Goal: Task Accomplishment & Management: Use online tool/utility

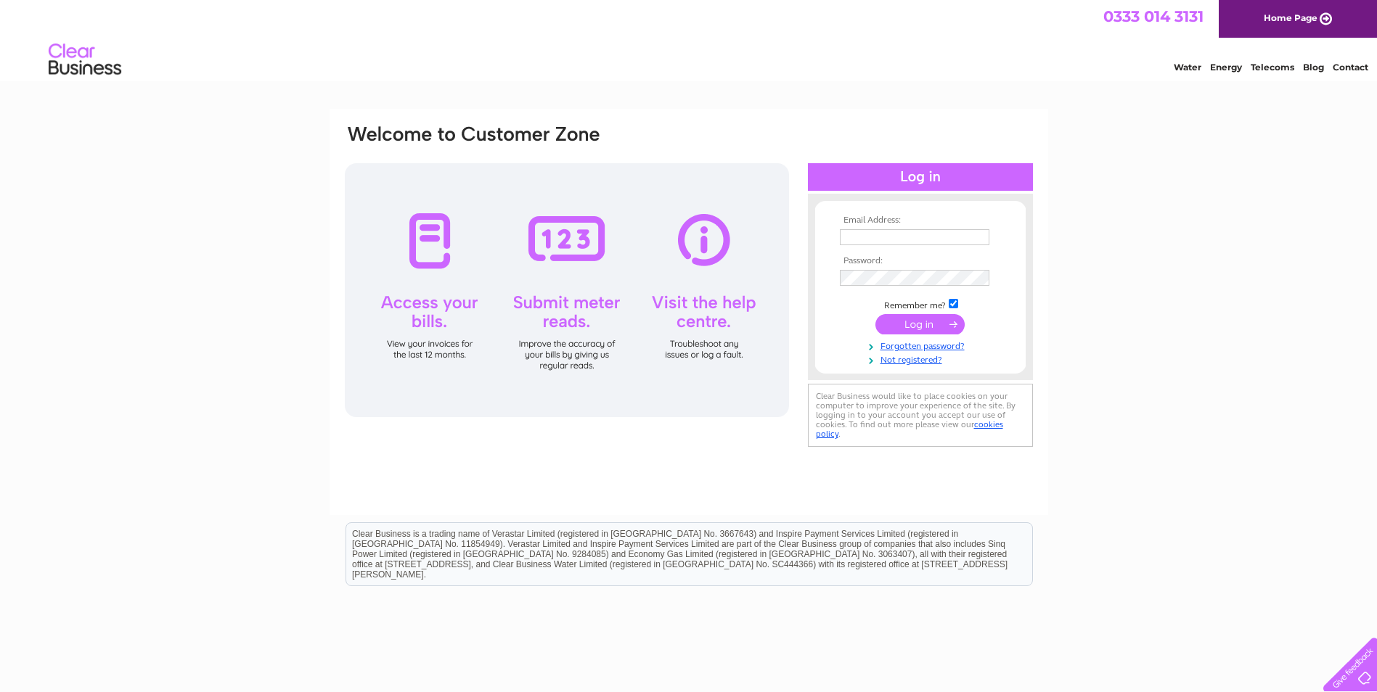
type input "chrismurray@wccproperties.co.uk"
click at [920, 326] on input "submit" at bounding box center [919, 324] width 89 height 20
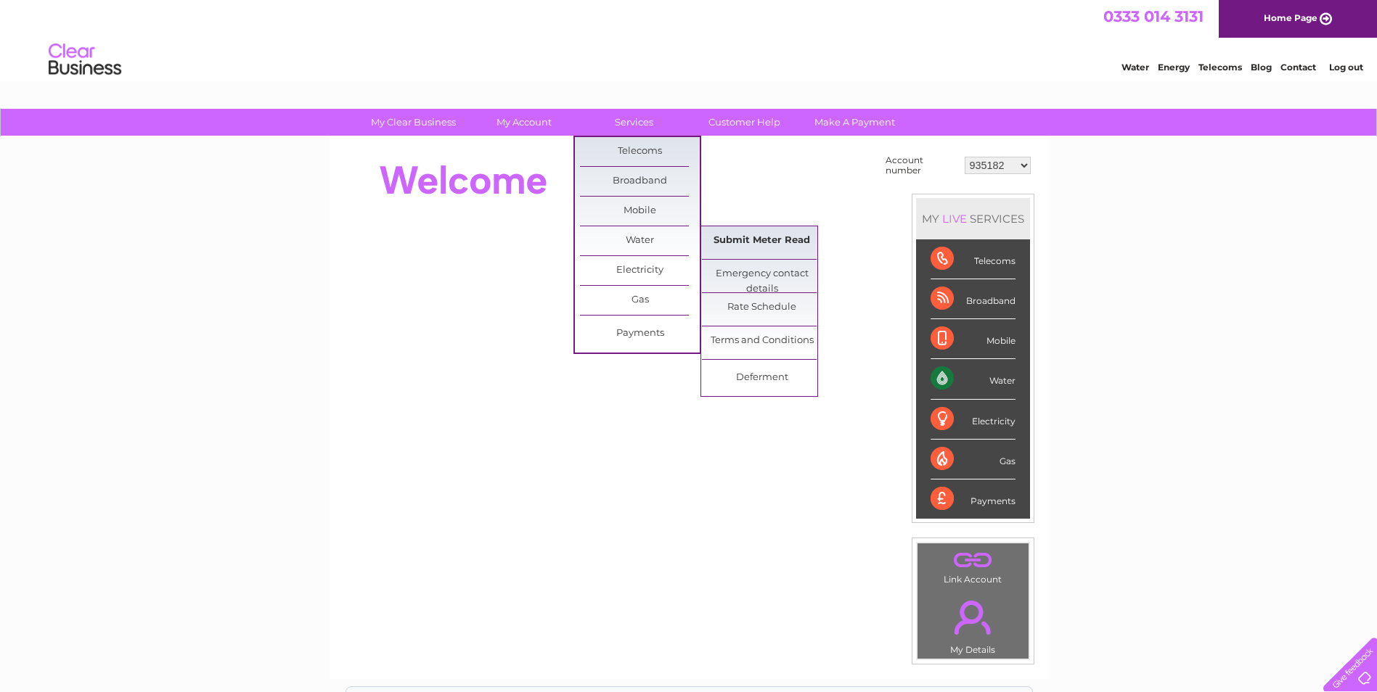
click at [737, 242] on link "Submit Meter Read" at bounding box center [762, 240] width 120 height 29
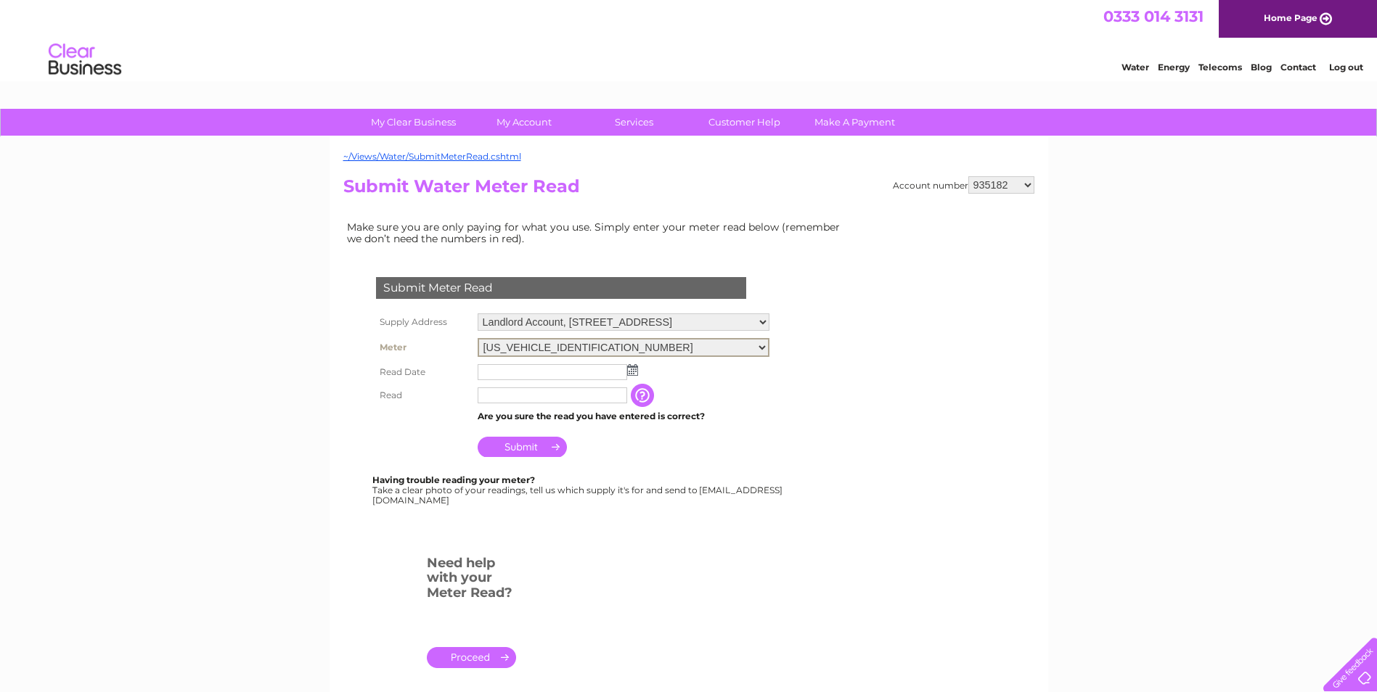
click at [769, 348] on select "06ELSTER18T681796 06ELSTER19M342500" at bounding box center [623, 347] width 292 height 19
select select "433772"
click at [477, 338] on select "06ELSTER18T681796 06ELSTER19M342500" at bounding box center [623, 347] width 292 height 19
click at [631, 368] on img at bounding box center [632, 369] width 11 height 12
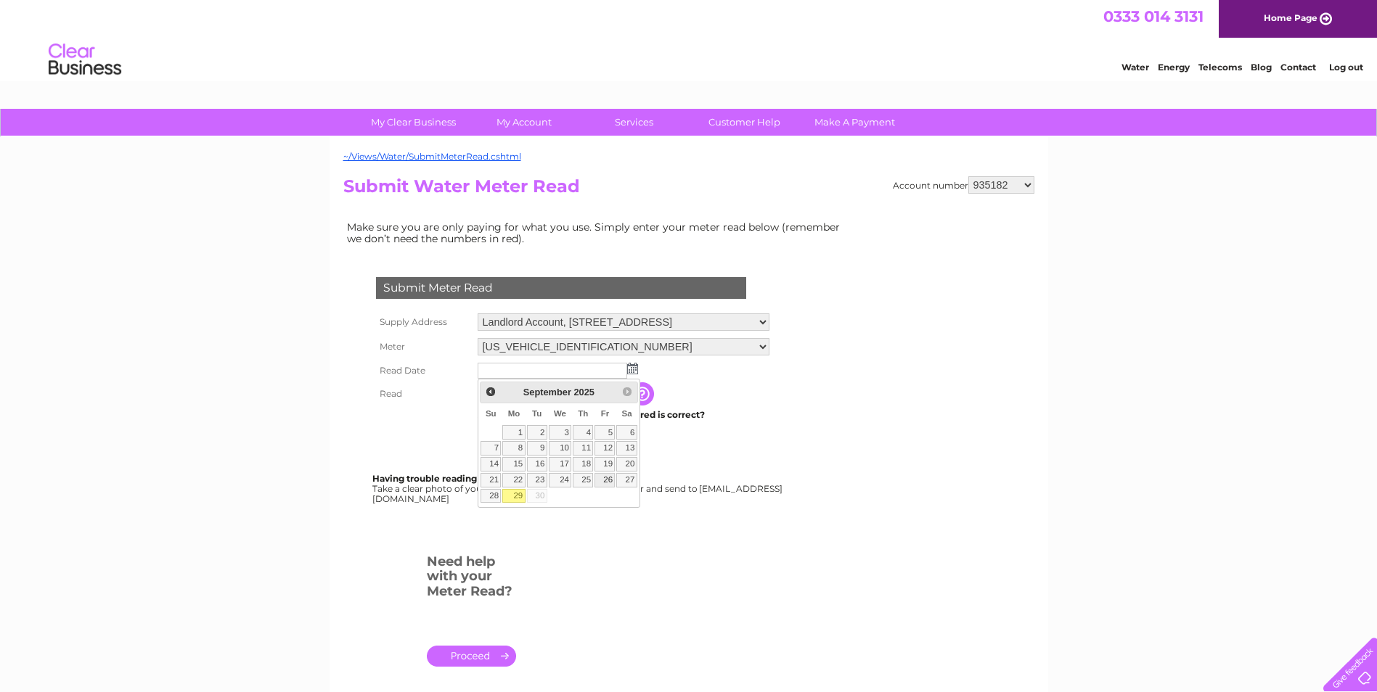
click at [606, 477] on link "26" at bounding box center [604, 480] width 20 height 15
type input "2025/09/26"
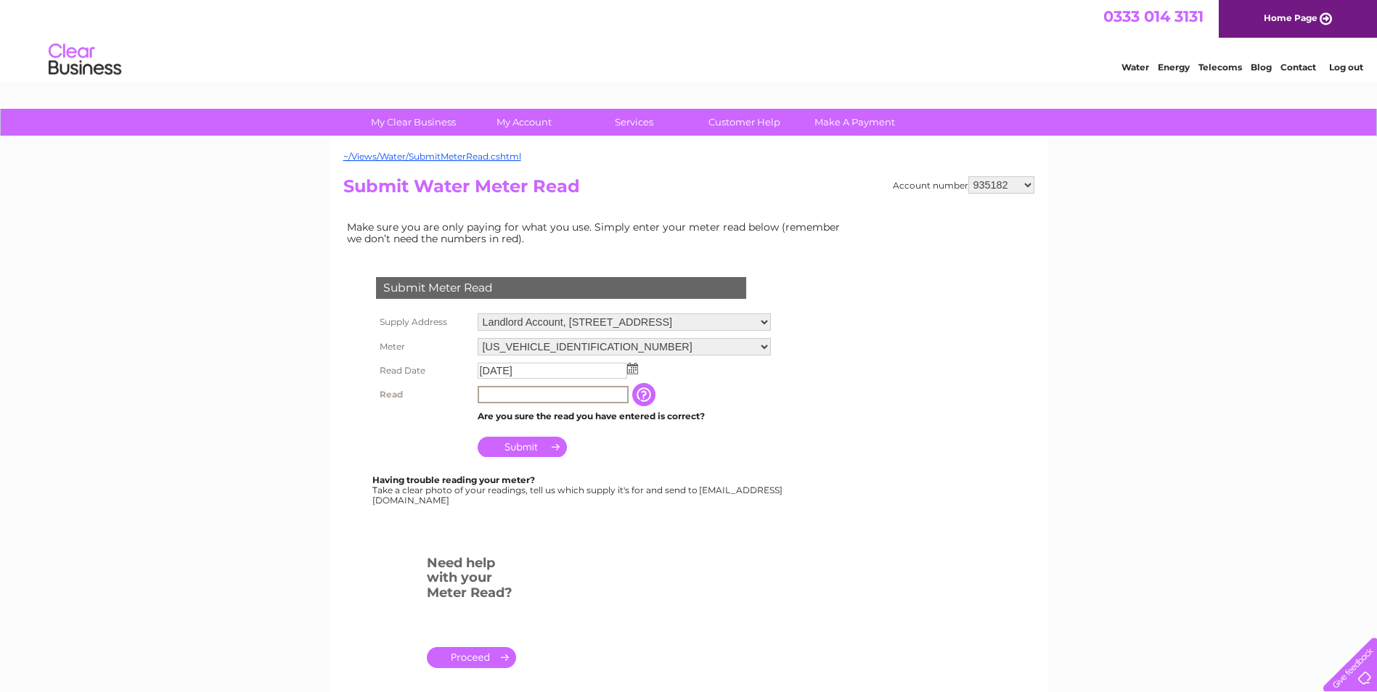
click at [539, 390] on input "text" at bounding box center [552, 394] width 151 height 17
click at [541, 391] on input "10695" at bounding box center [552, 394] width 151 height 17
type input "10695"
click at [527, 445] on input "Submit" at bounding box center [521, 447] width 89 height 20
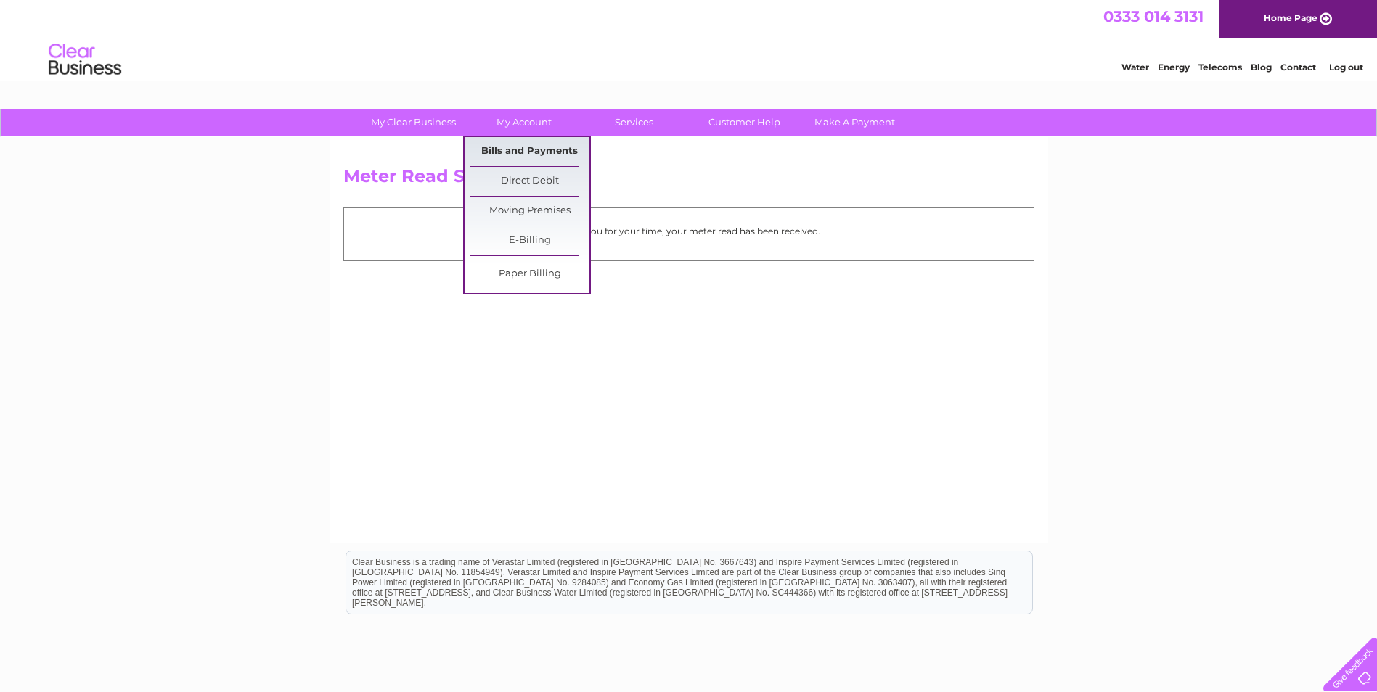
click at [525, 144] on link "Bills and Payments" at bounding box center [529, 151] width 120 height 29
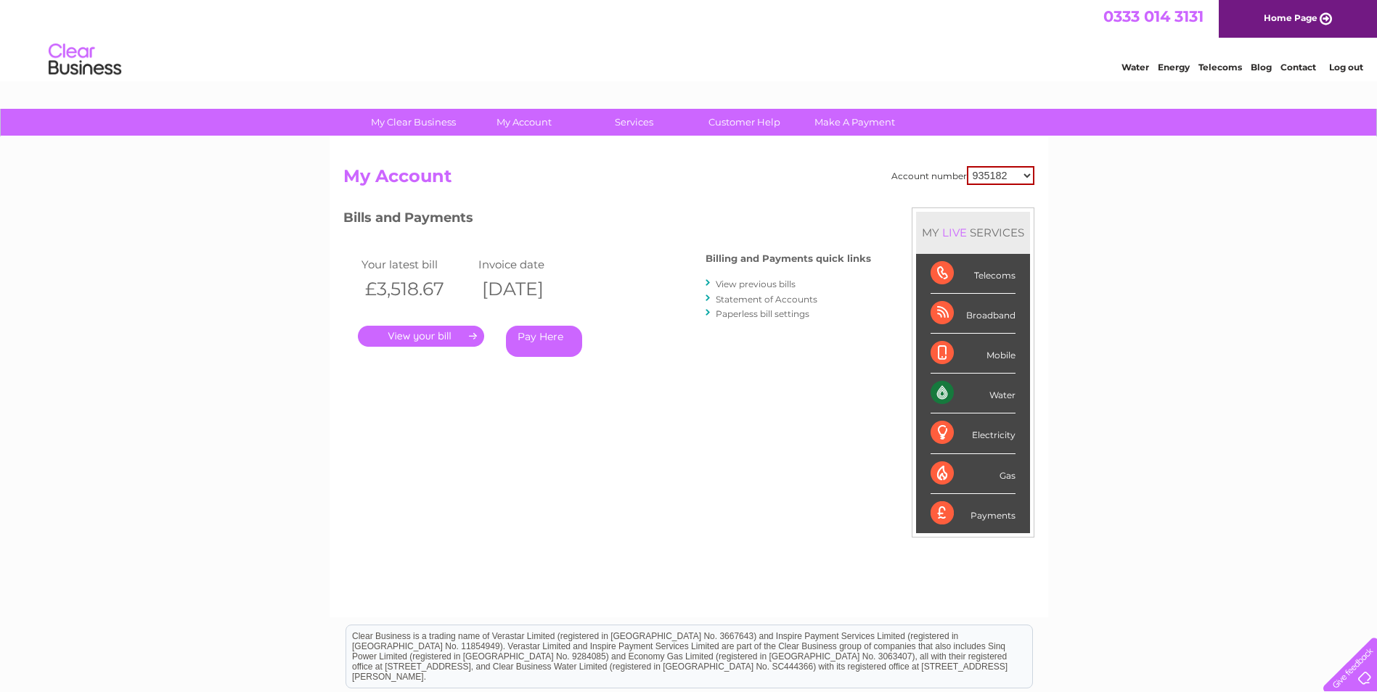
click at [446, 333] on link "." at bounding box center [421, 336] width 126 height 21
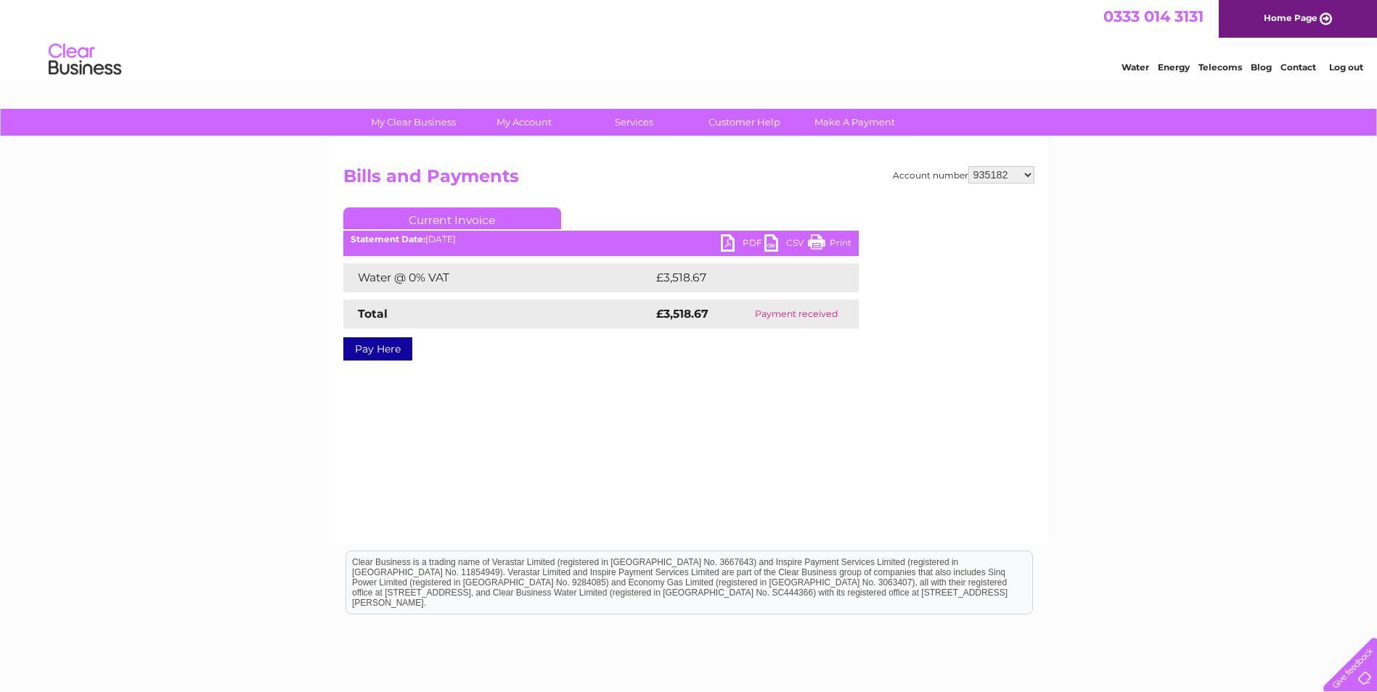
click at [731, 239] on link "PDF" at bounding box center [743, 244] width 44 height 21
